Goal: Task Accomplishment & Management: Manage account settings

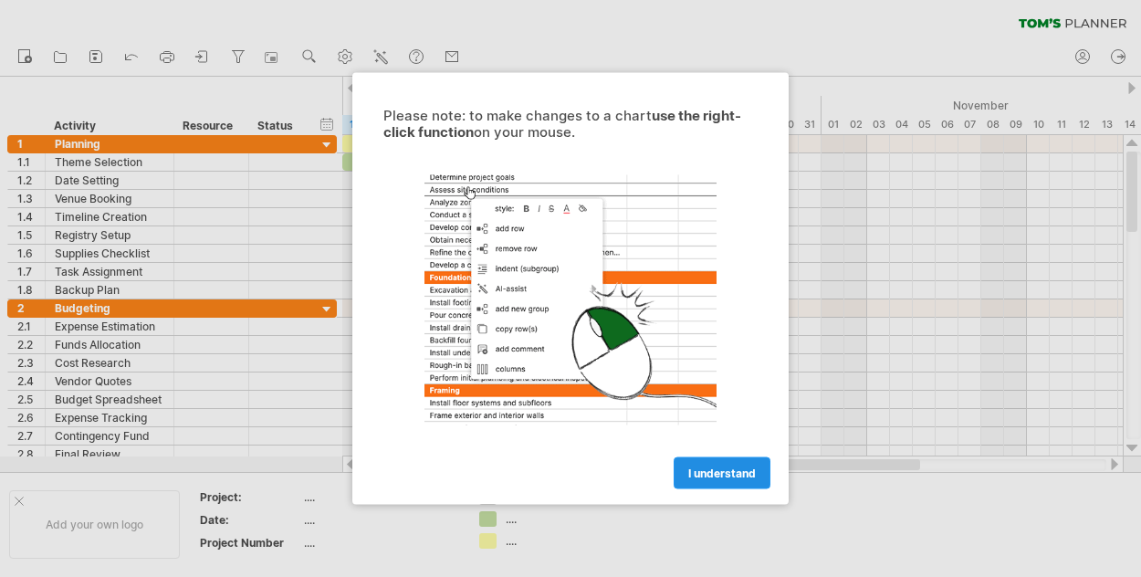
click at [685, 475] on link "I understand" at bounding box center [721, 473] width 97 height 32
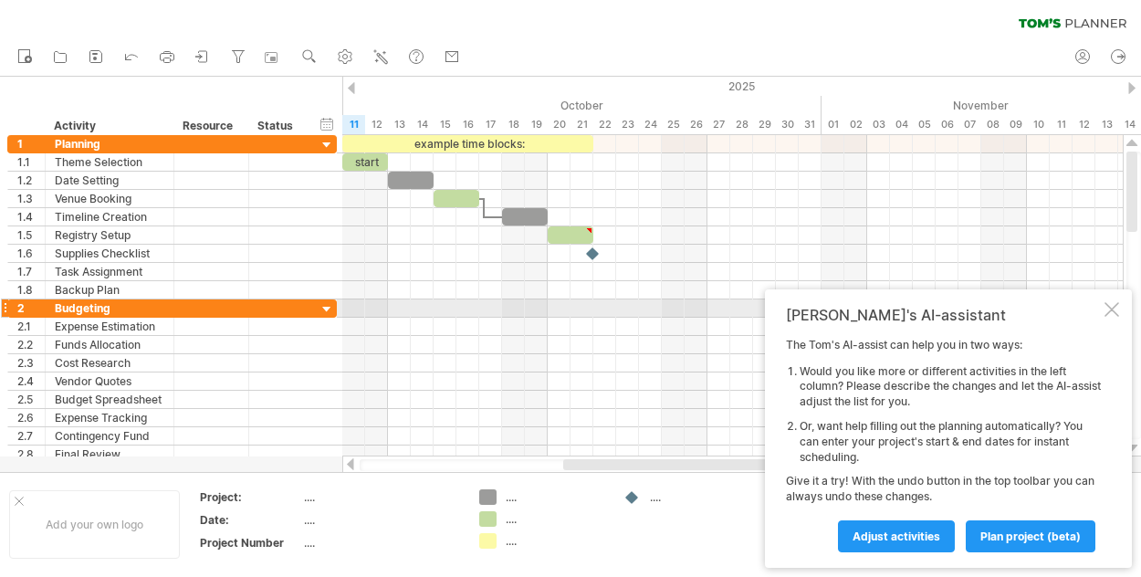
click at [1112, 306] on div at bounding box center [1111, 309] width 15 height 15
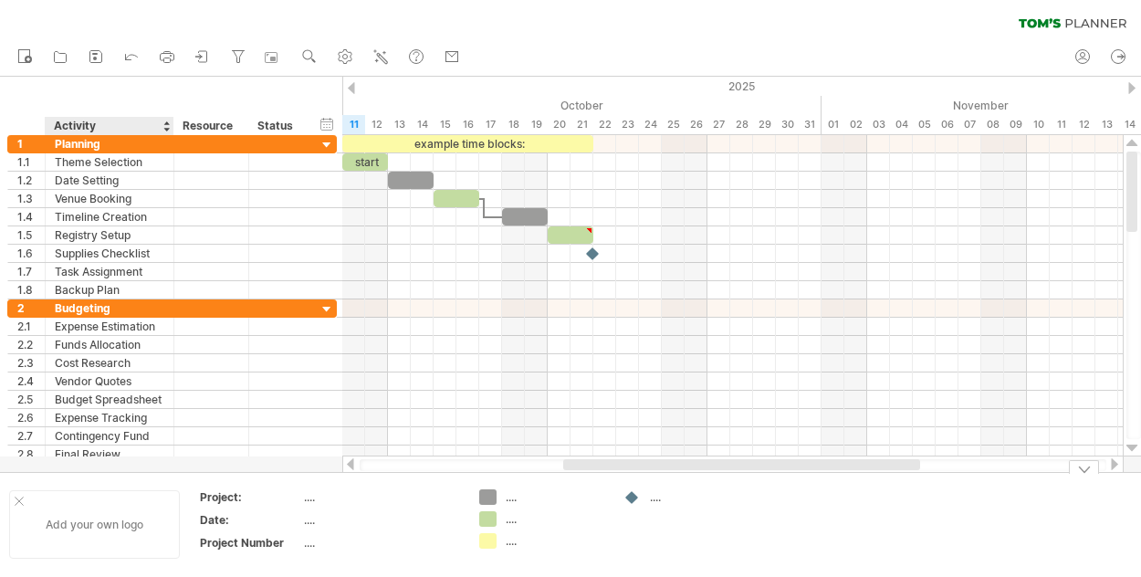
click at [99, 541] on div "Add your own logo" at bounding box center [94, 524] width 171 height 68
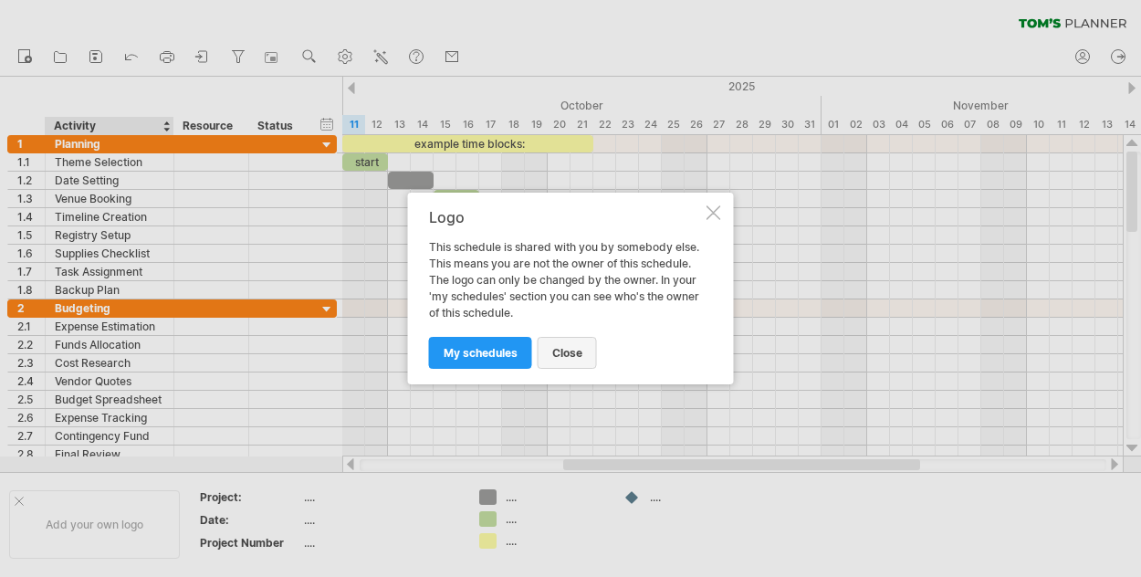
click at [571, 346] on span "close" at bounding box center [567, 353] width 30 height 14
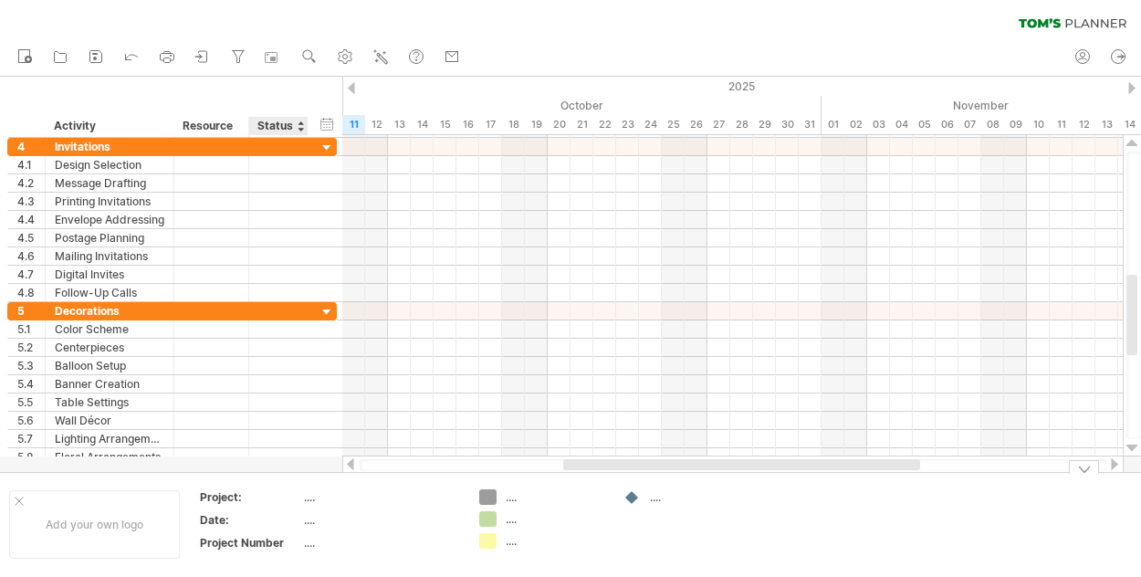
click at [306, 518] on div "...." at bounding box center [380, 520] width 153 height 16
click at [366, 500] on div "...." at bounding box center [380, 497] width 153 height 16
click at [102, 528] on div "Add your own logo" at bounding box center [94, 524] width 171 height 68
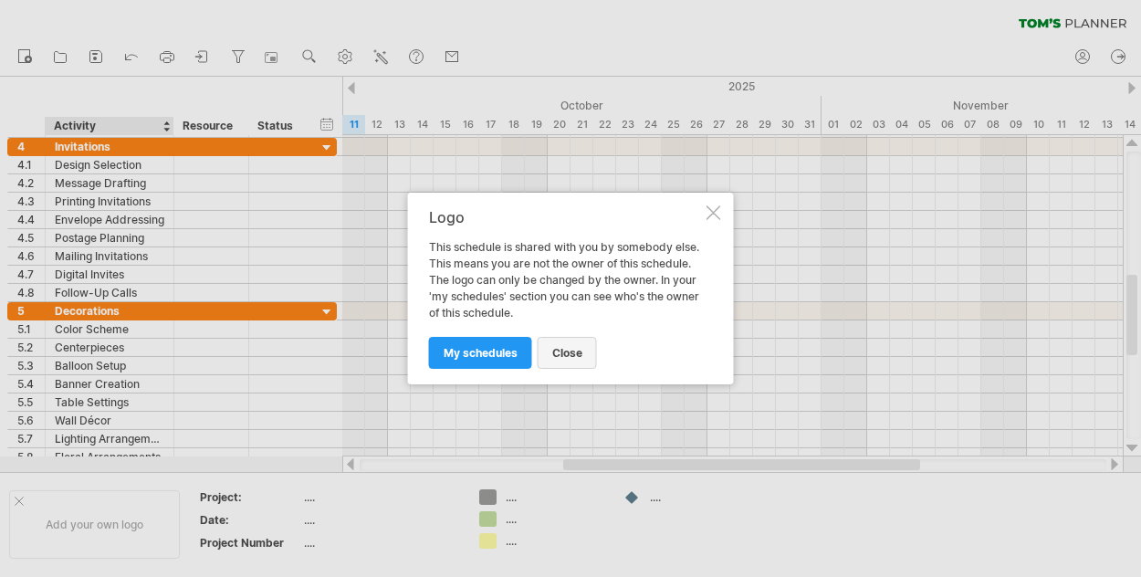
click at [565, 343] on link "close" at bounding box center [566, 353] width 59 height 32
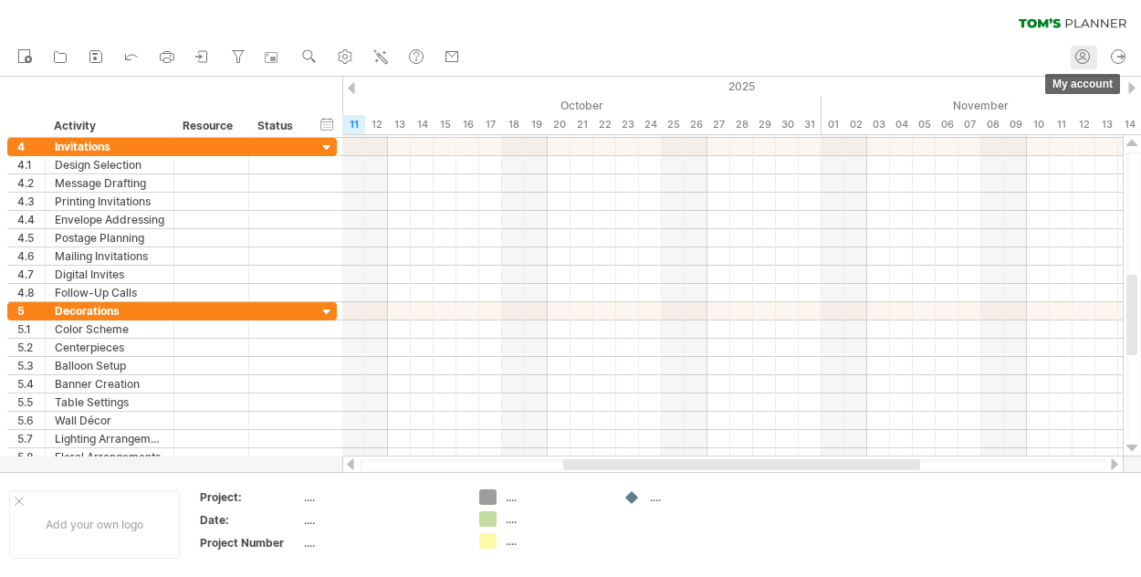
click at [1083, 59] on icon at bounding box center [1082, 56] width 18 height 18
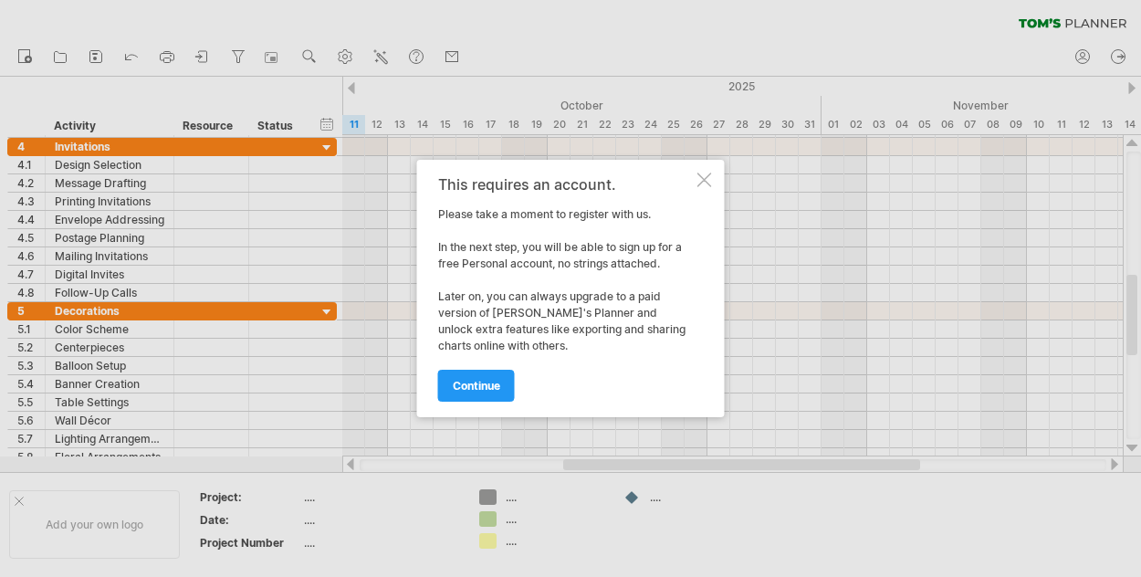
click at [703, 181] on div at bounding box center [704, 179] width 15 height 15
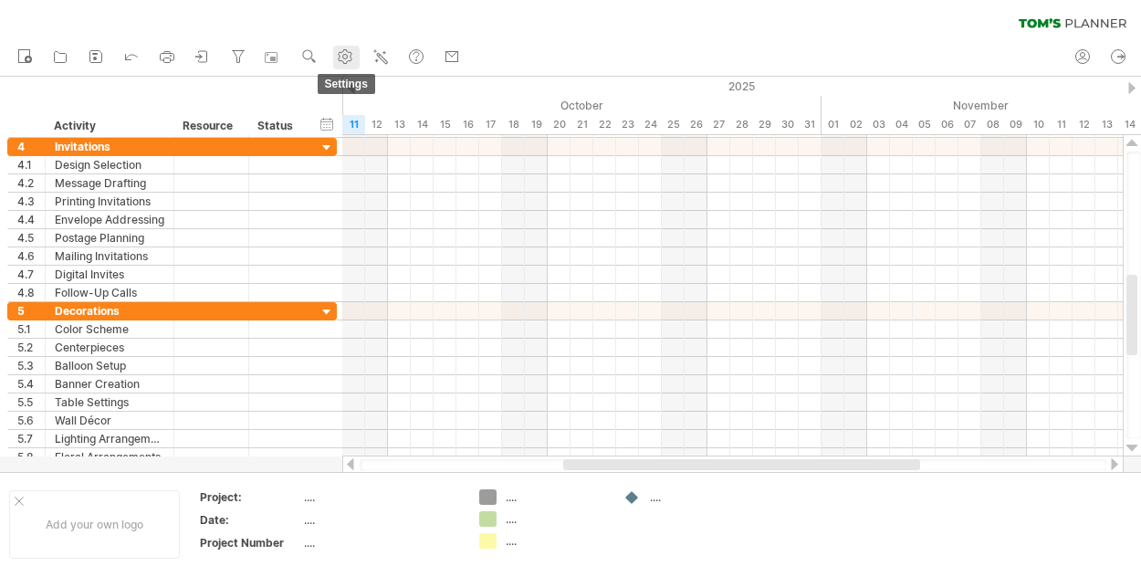
click at [345, 57] on use at bounding box center [345, 56] width 18 height 18
select select "*"
select select "**"
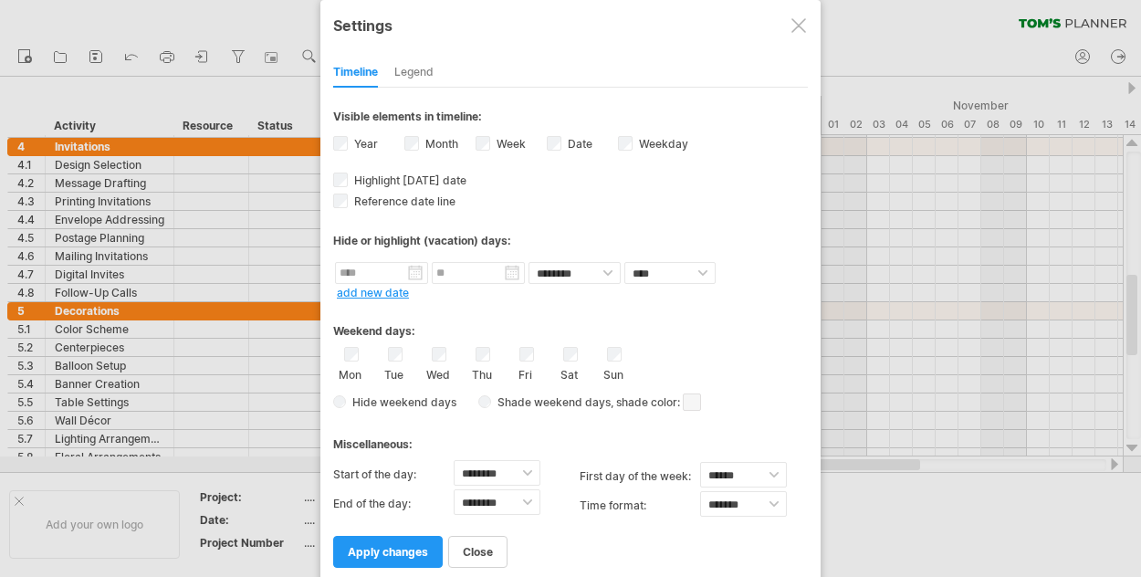
click at [813, 16] on div "**********" at bounding box center [570, 292] width 500 height 584
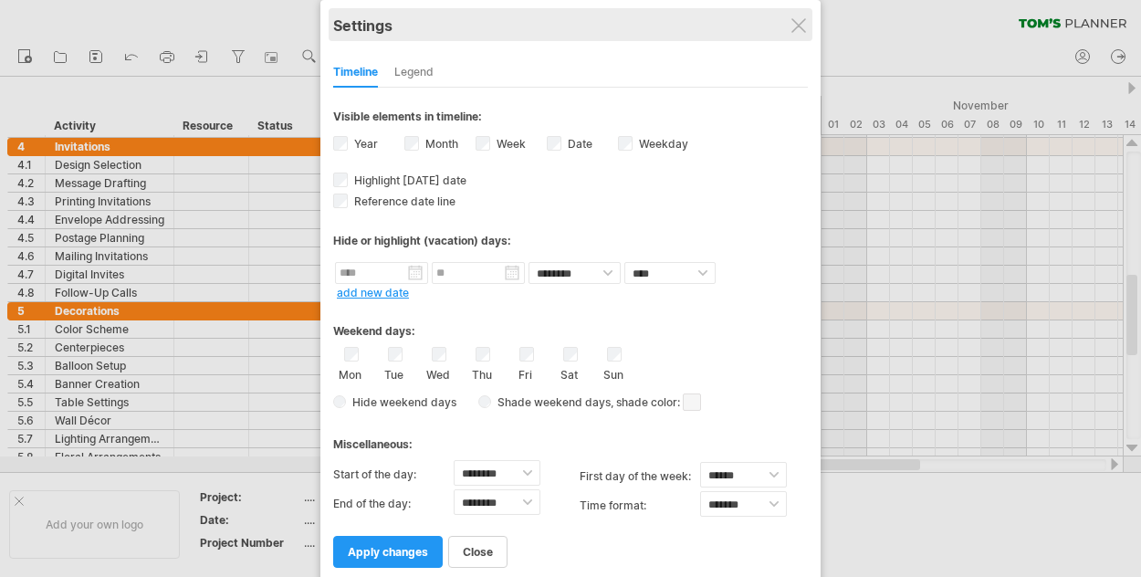
click at [787, 20] on div "Settings" at bounding box center [570, 24] width 475 height 33
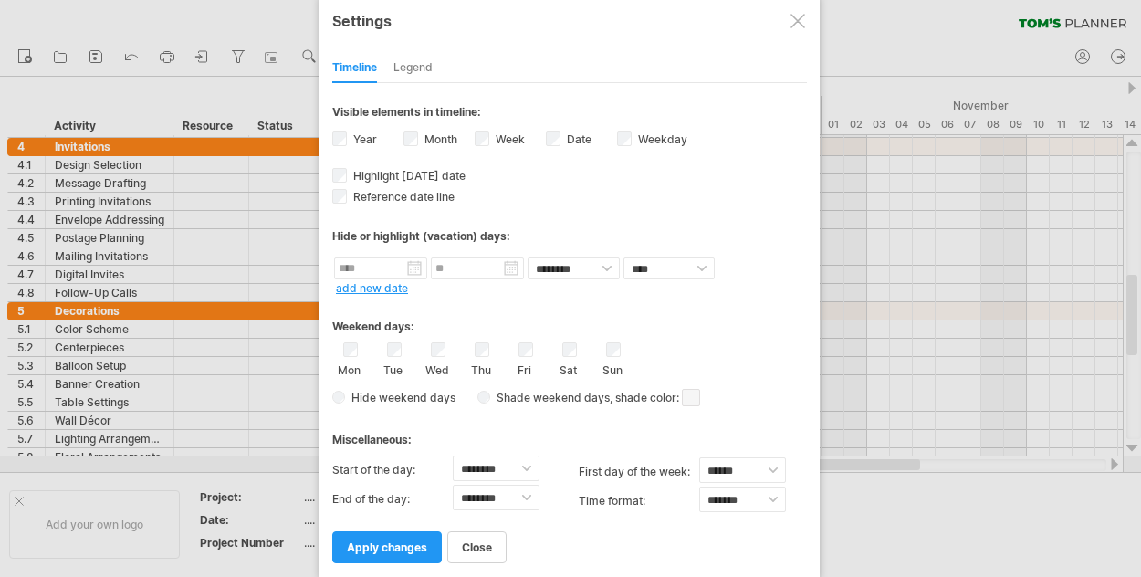
click at [798, 22] on div at bounding box center [797, 21] width 15 height 15
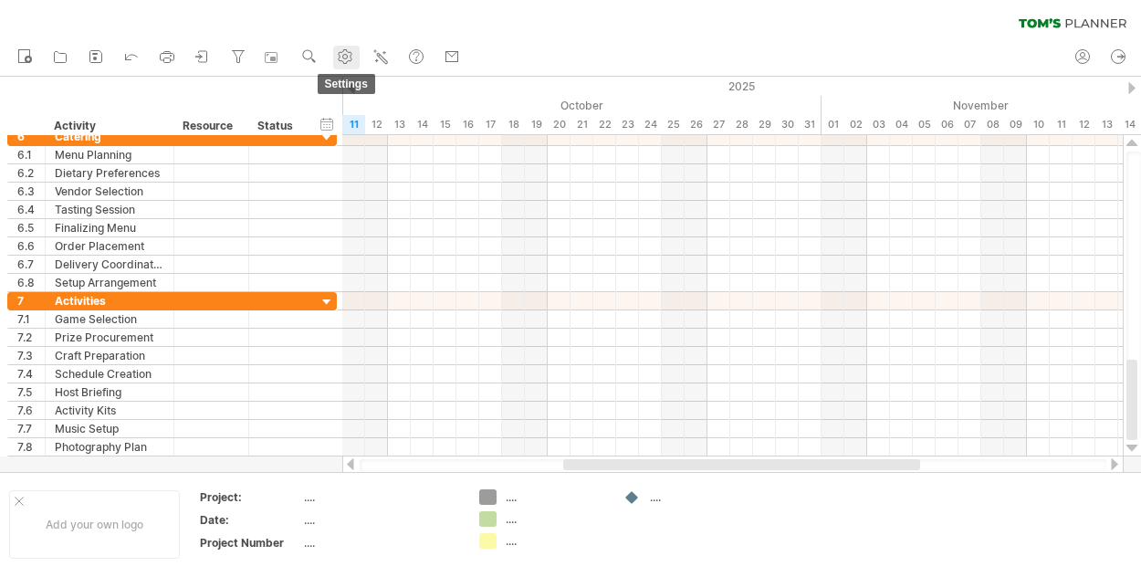
click at [338, 61] on use at bounding box center [345, 56] width 18 height 18
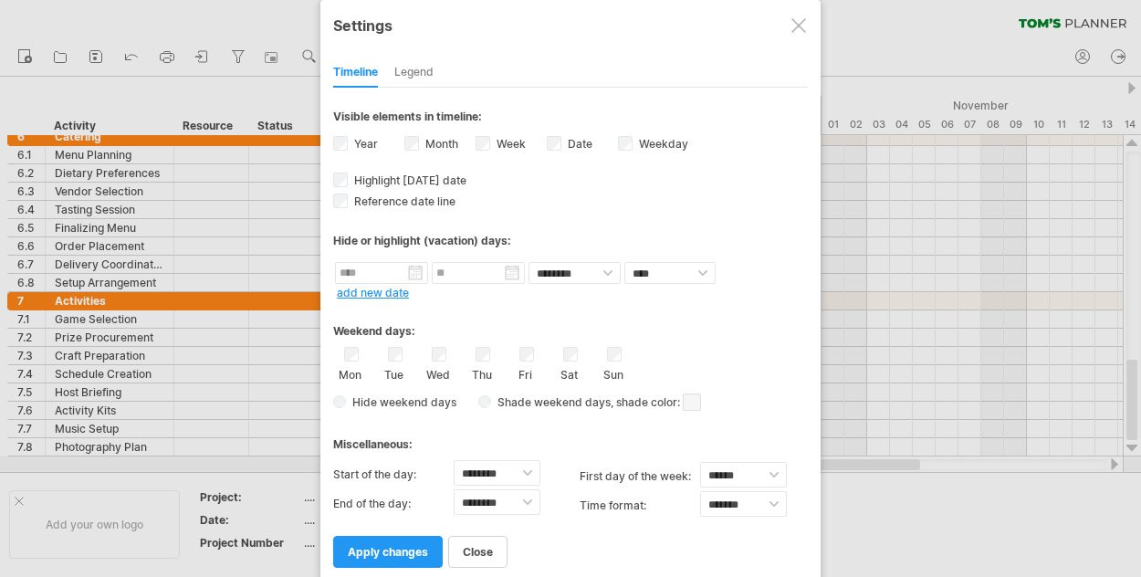
click at [678, 148] on label "Weekday visibility of weekday Currently there is not enough space horizontally …" at bounding box center [661, 144] width 53 height 14
click at [375, 264] on input "text" at bounding box center [381, 273] width 93 height 22
click at [490, 223] on div "Hide or highlight (vacation) days:" at bounding box center [570, 234] width 475 height 45
click at [418, 68] on div "Legend" at bounding box center [413, 72] width 39 height 29
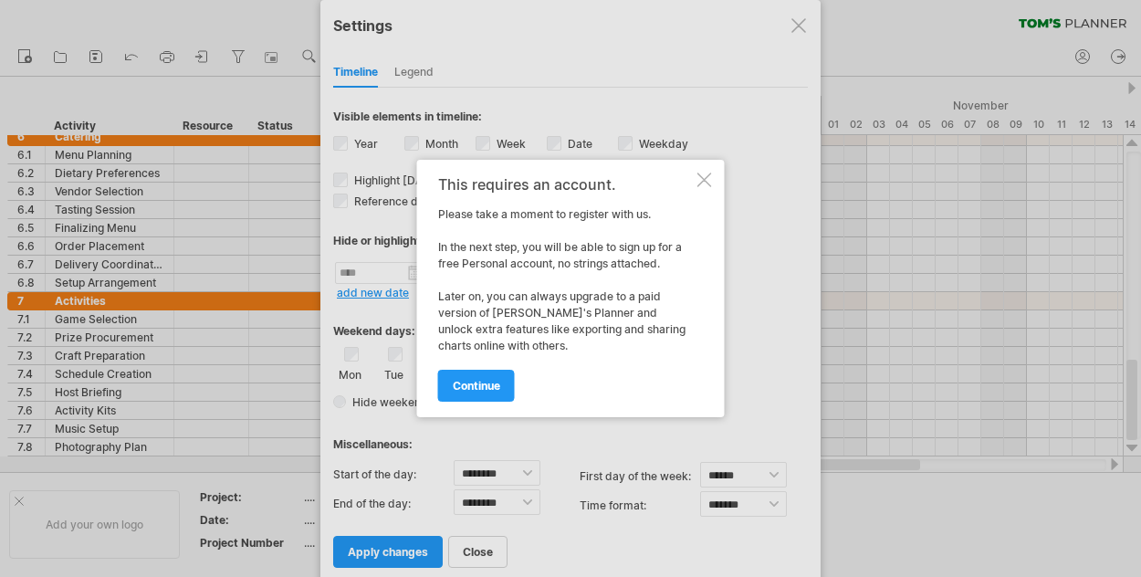
click at [477, 365] on div "continue" at bounding box center [566, 377] width 256 height 47
click at [478, 374] on link "continue" at bounding box center [476, 386] width 77 height 32
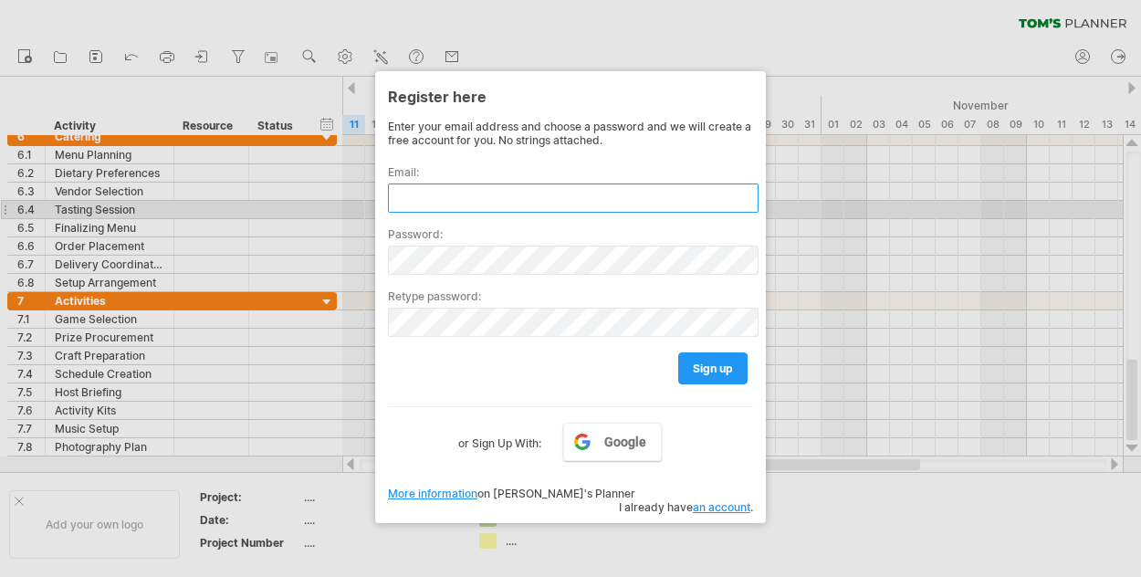
click at [422, 202] on input "text" at bounding box center [573, 197] width 370 height 29
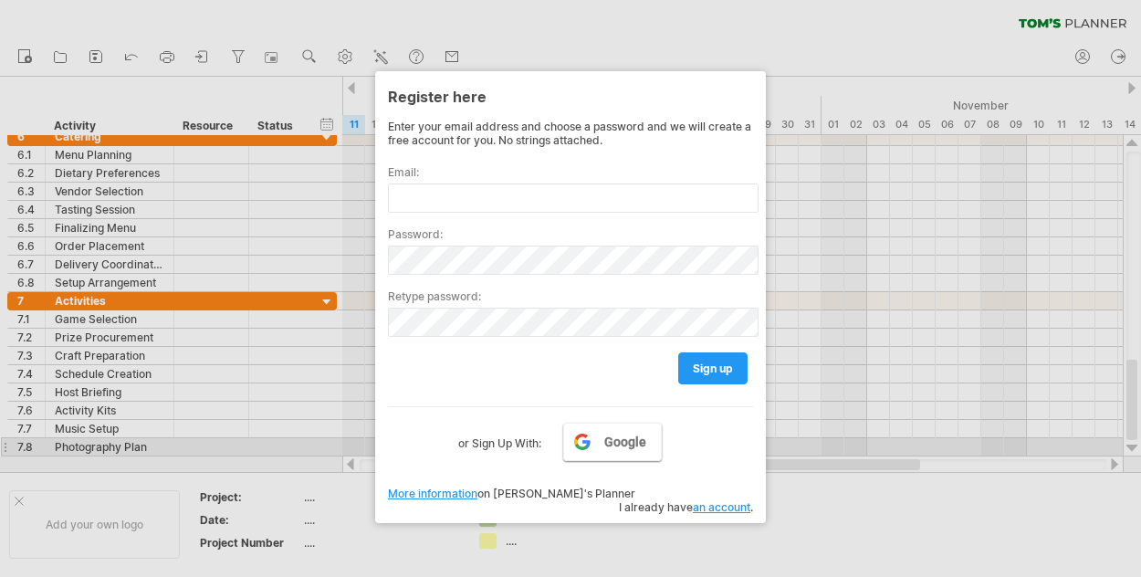
click at [637, 451] on link "Google" at bounding box center [612, 441] width 99 height 38
